Goal: Ask a question

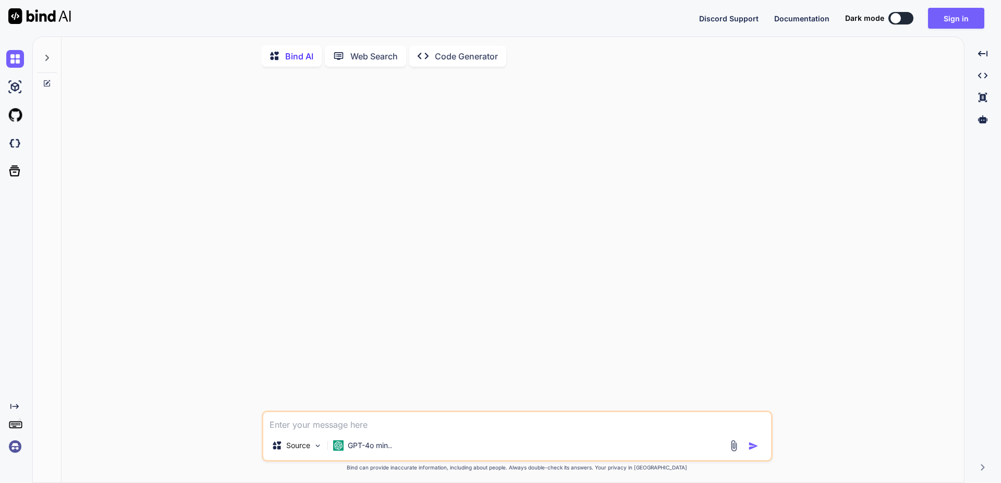
type textarea "x"
click at [383, 424] on textarea at bounding box center [517, 421] width 508 height 19
paste textarea "Провести пилотные исследования по использованию возможностей платформы массовог…"
type textarea "Провести пилотные исследования по использованию возможностей платформы массовог…"
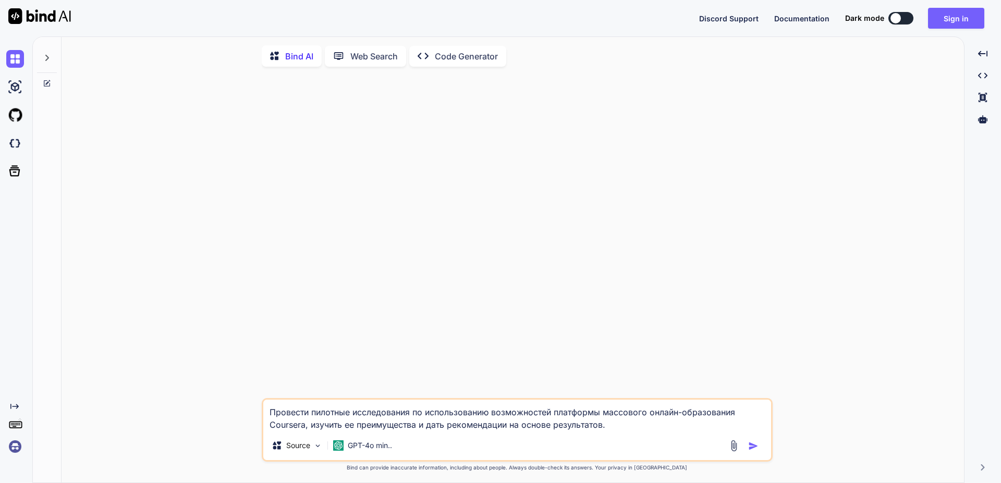
type textarea "x"
type textarea "Провести пилотные исследования по использованию возможностей платформы массовог…"
click at [363, 449] on p "GPT-4o min.." at bounding box center [370, 445] width 44 height 10
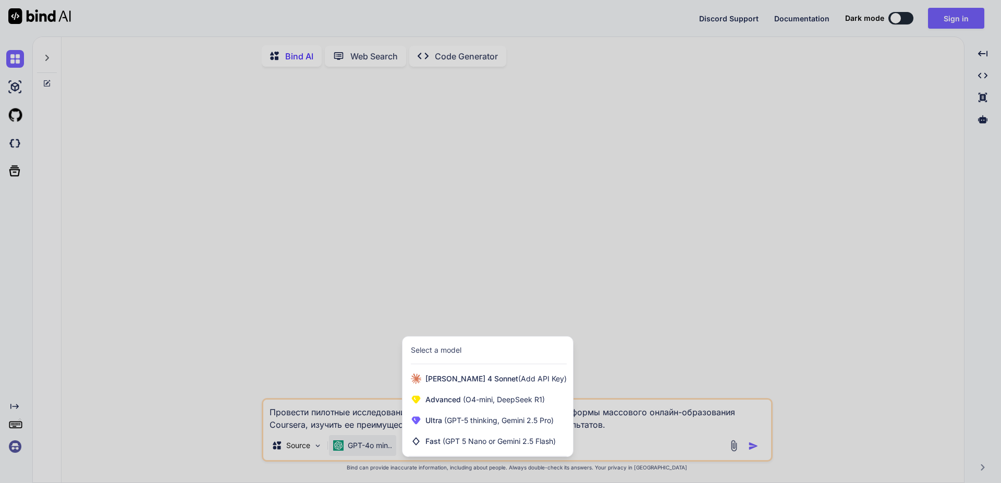
click at [751, 446] on div at bounding box center [500, 241] width 1001 height 483
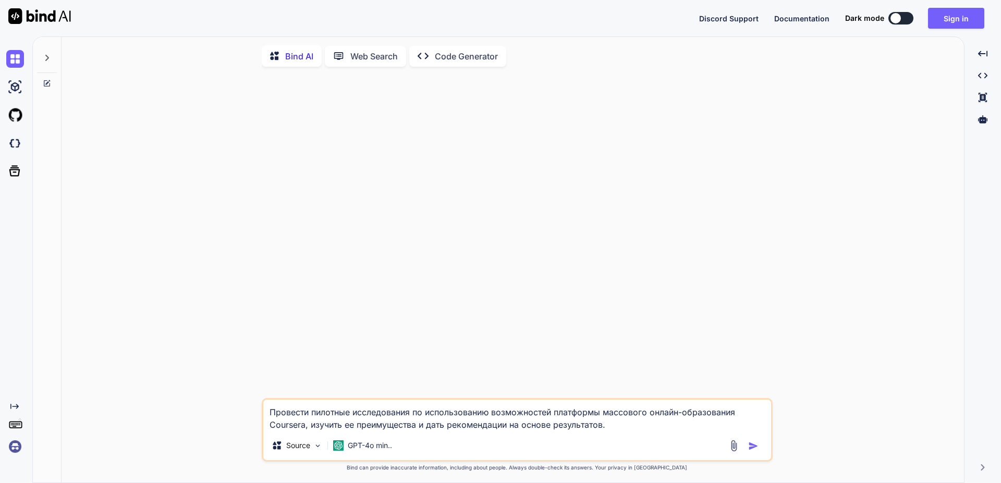
click at [750, 447] on img "button" at bounding box center [753, 446] width 10 height 10
type textarea "x"
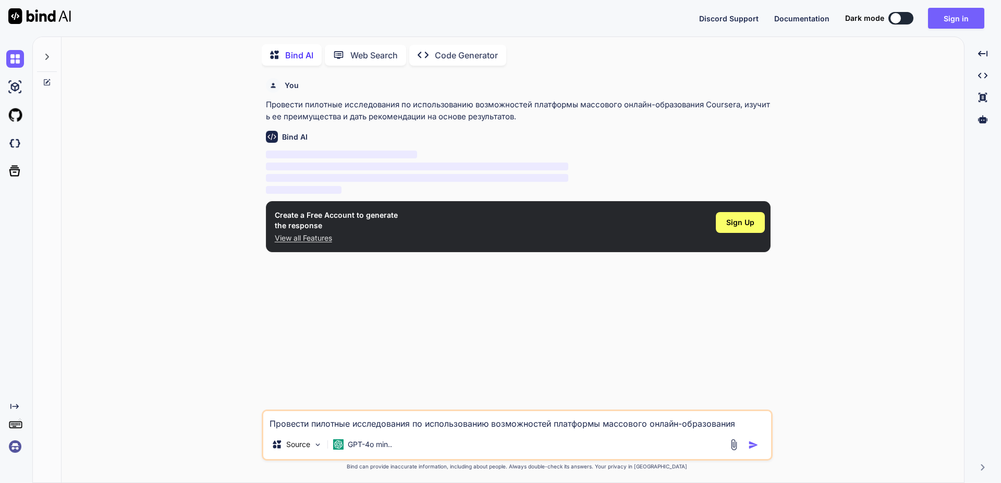
scroll to position [2, 0]
